Goal: Find specific page/section

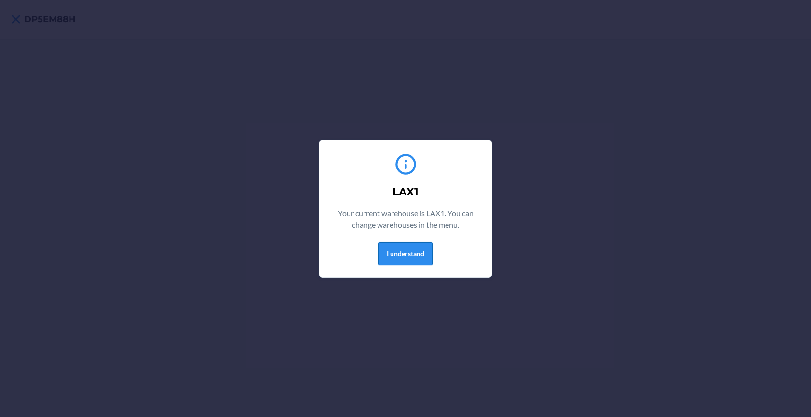
click at [413, 253] on button "I understand" at bounding box center [405, 253] width 54 height 23
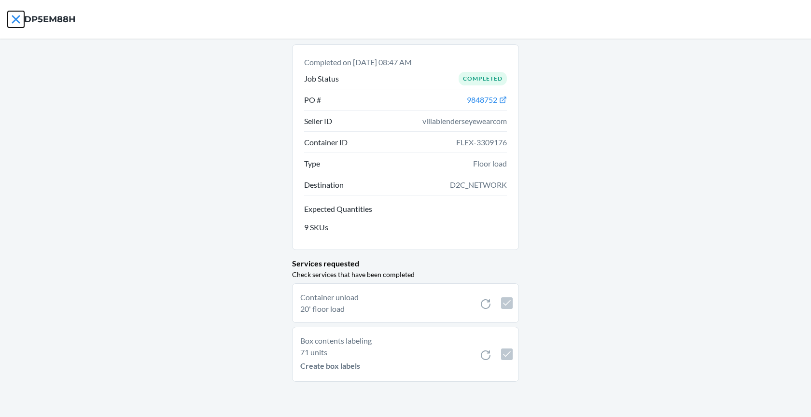
click at [11, 14] on icon at bounding box center [16, 19] width 16 height 16
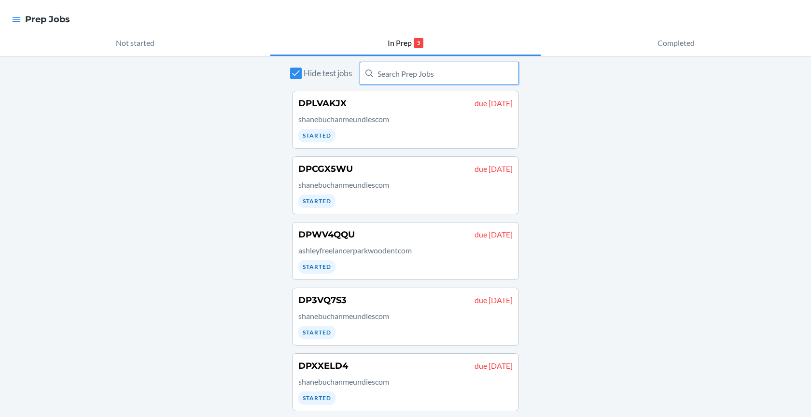
click at [413, 74] on input "text" at bounding box center [439, 73] width 159 height 23
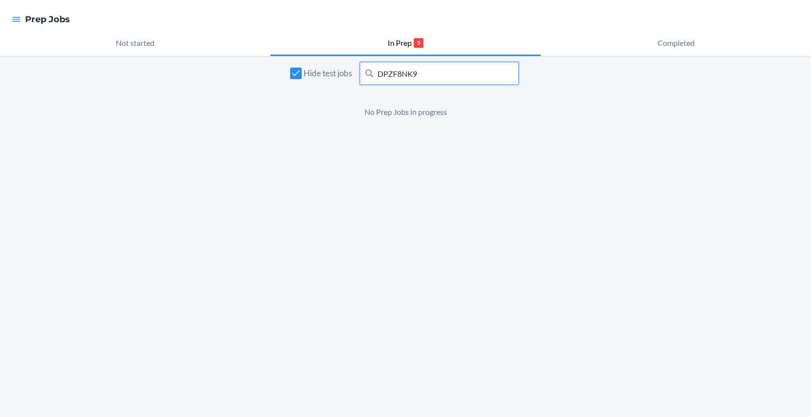
type input "DPZF8NK9"
click at [12, 20] on icon "button" at bounding box center [17, 19] width 10 height 10
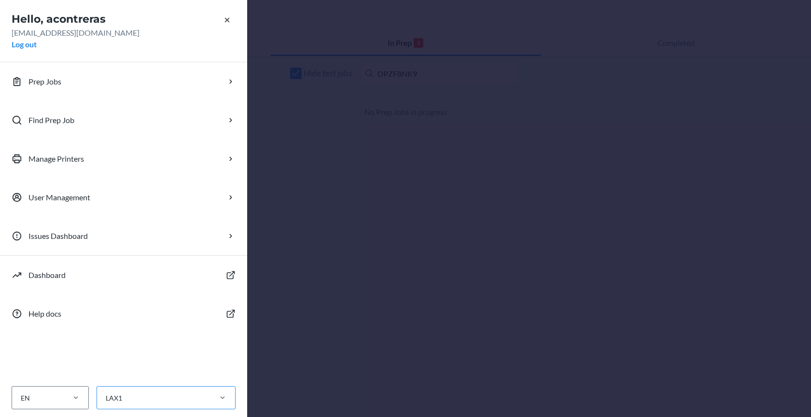
click at [152, 405] on div "LAX1" at bounding box center [153, 398] width 113 height 16
click at [106, 403] on input "LAX1" at bounding box center [105, 398] width 1 height 10
type input "LAX1CD"
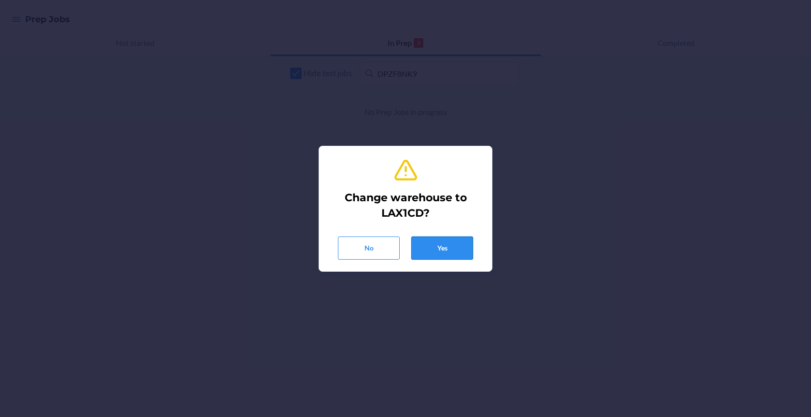
click at [428, 246] on button "Yes" at bounding box center [442, 247] width 62 height 23
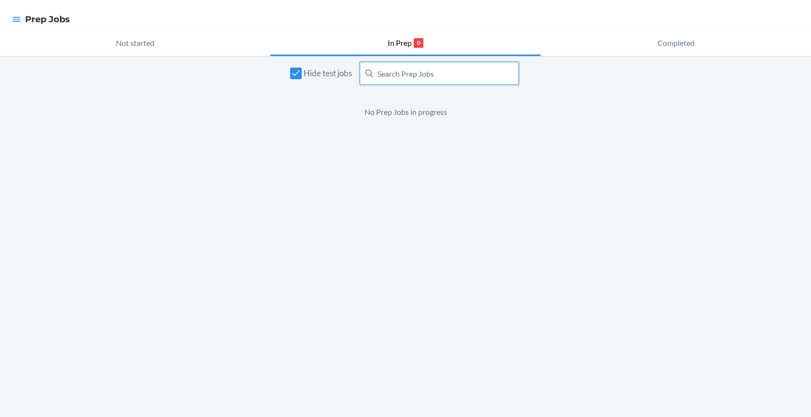
click at [422, 73] on input "text" at bounding box center [439, 73] width 159 height 23
type input "DPZF8NK9"
click at [292, 77] on input "Hide test jobs" at bounding box center [296, 74] width 12 height 12
checkbox input "false"
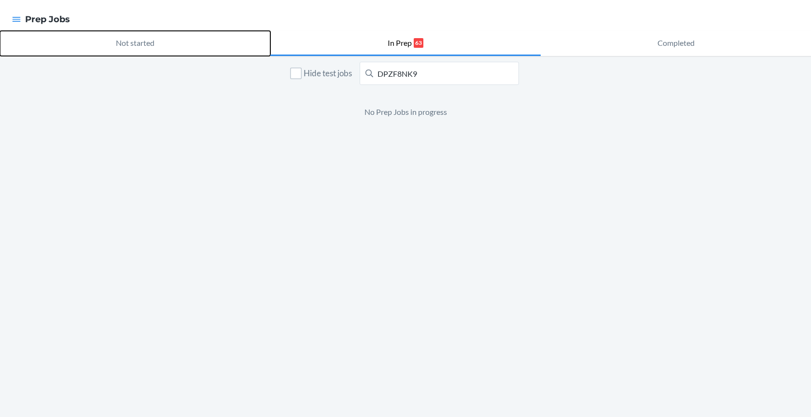
click at [155, 44] on button "Not started" at bounding box center [135, 43] width 270 height 25
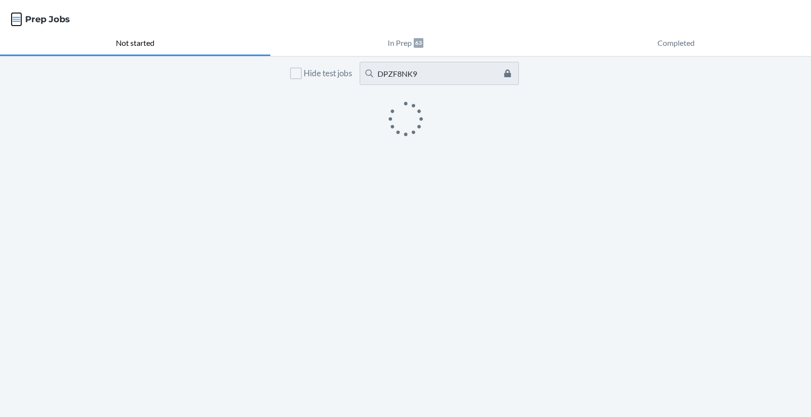
click at [16, 20] on icon "button" at bounding box center [17, 19] width 10 height 10
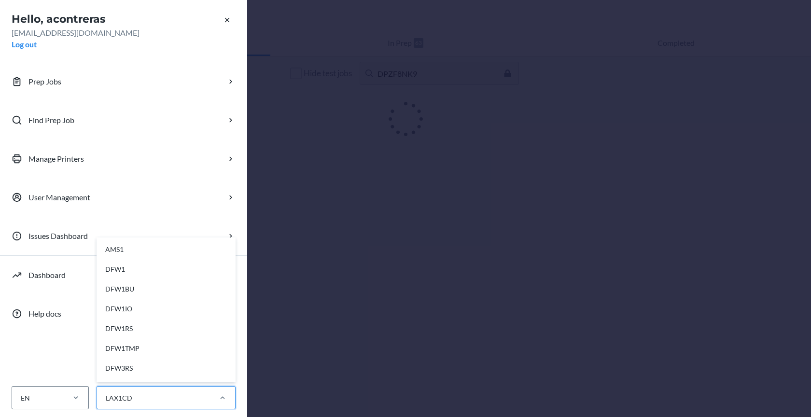
click at [145, 393] on div "LAX1CD" at bounding box center [153, 398] width 113 height 16
click at [106, 393] on input "option AMS1 focused, 1 of 28. 28 results available. Use Up and Down to choose o…" at bounding box center [105, 398] width 1 height 10
click at [142, 398] on div "LAX1CD" at bounding box center [153, 398] width 113 height 16
click at [106, 398] on input "0 results available. Select is focused ,type to refine list, press Down to open…" at bounding box center [105, 398] width 1 height 10
click at [142, 398] on div "LAX1CD" at bounding box center [153, 398] width 113 height 16
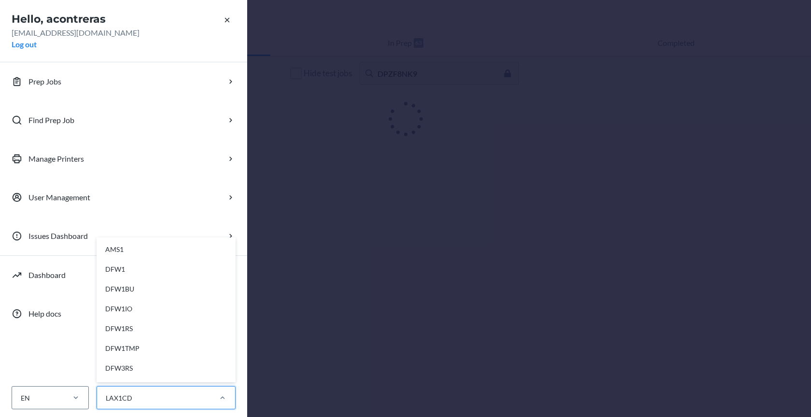
click at [106, 398] on input "option AMS1 focused, 1 of 28. 28 results available. Use Up and Down to choose o…" at bounding box center [105, 398] width 1 height 10
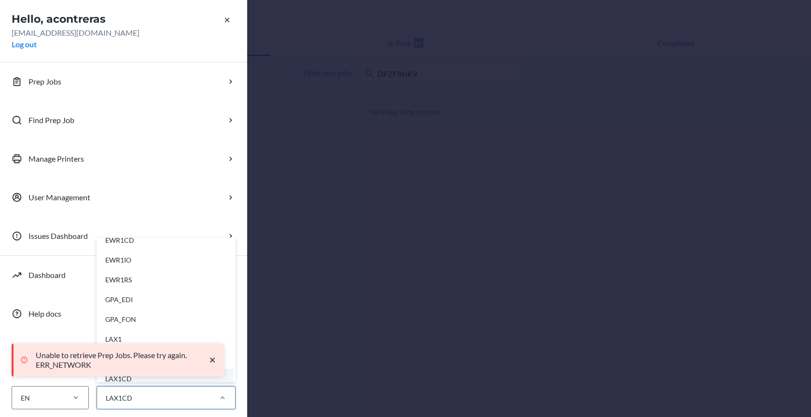
scroll to position [171, 0]
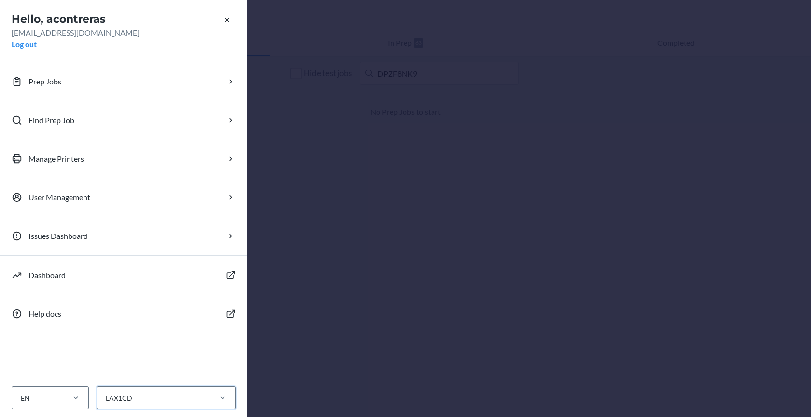
click at [551, 59] on div "Hello, acontreras [EMAIL_ADDRESS][DOMAIN_NAME] Log out Prep Jobs Find Prep Job …" at bounding box center [405, 208] width 811 height 417
